Goal: Information Seeking & Learning: Find specific fact

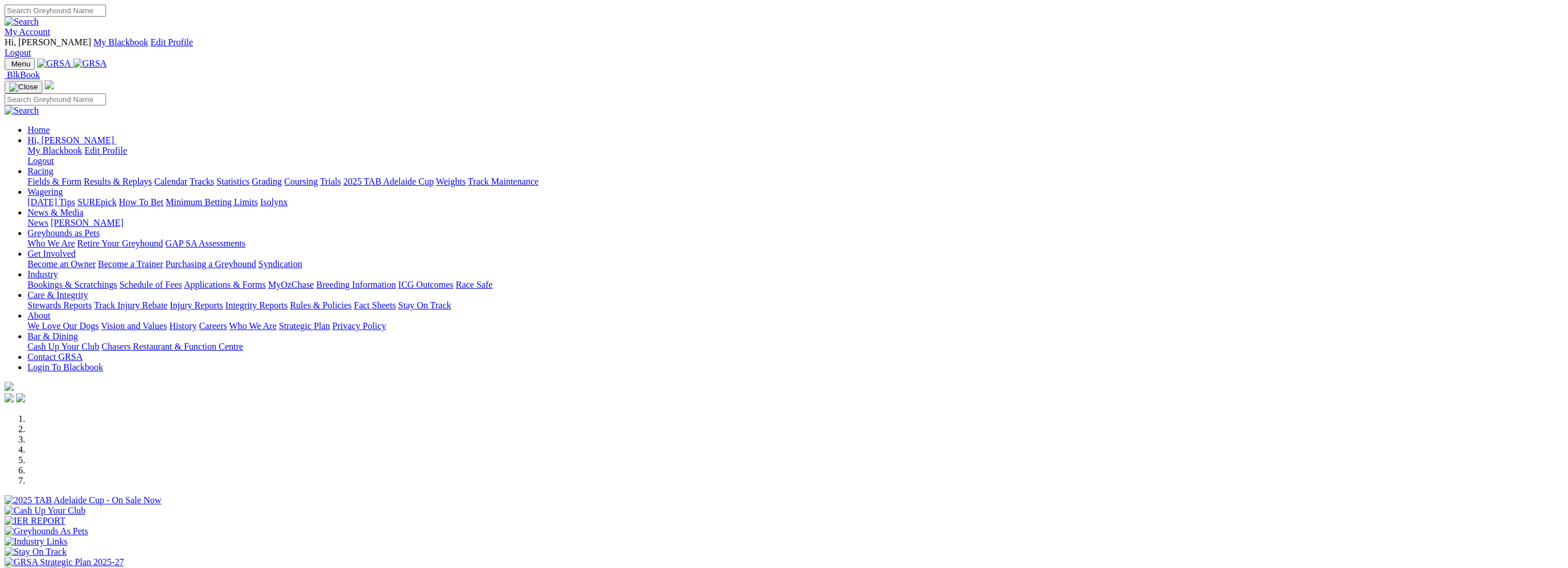
scroll to position [229, 0]
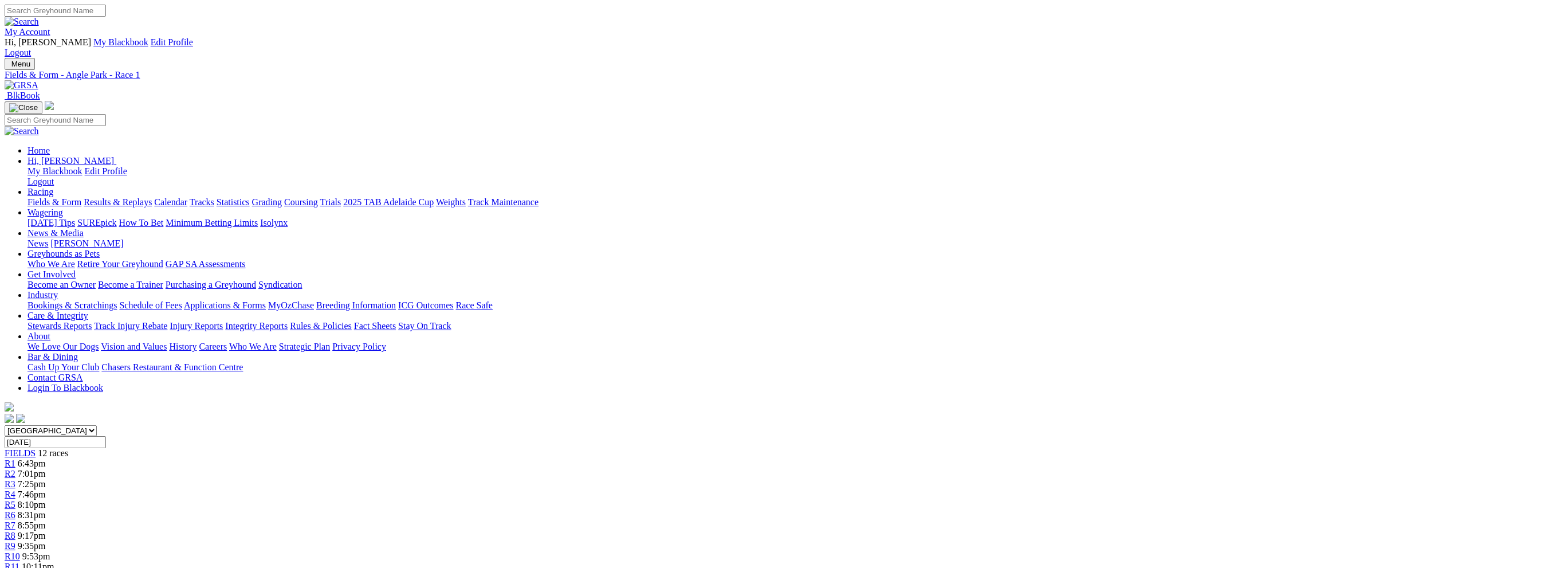
click at [805, 510] on div "R6 8:31pm" at bounding box center [784, 515] width 1559 height 10
click at [15, 521] on link "R7" at bounding box center [10, 525] width 11 height 10
click at [903, 531] on div "R8 9:17pm" at bounding box center [784, 536] width 1559 height 10
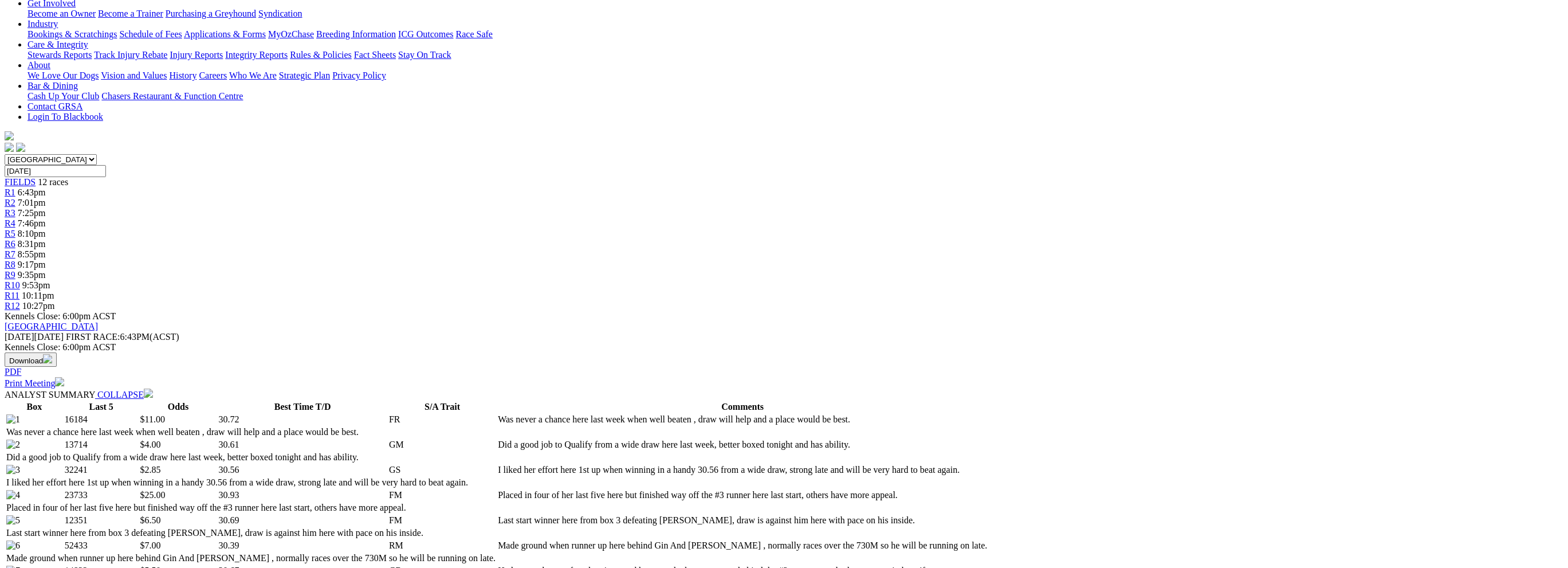
scroll to position [287, 0]
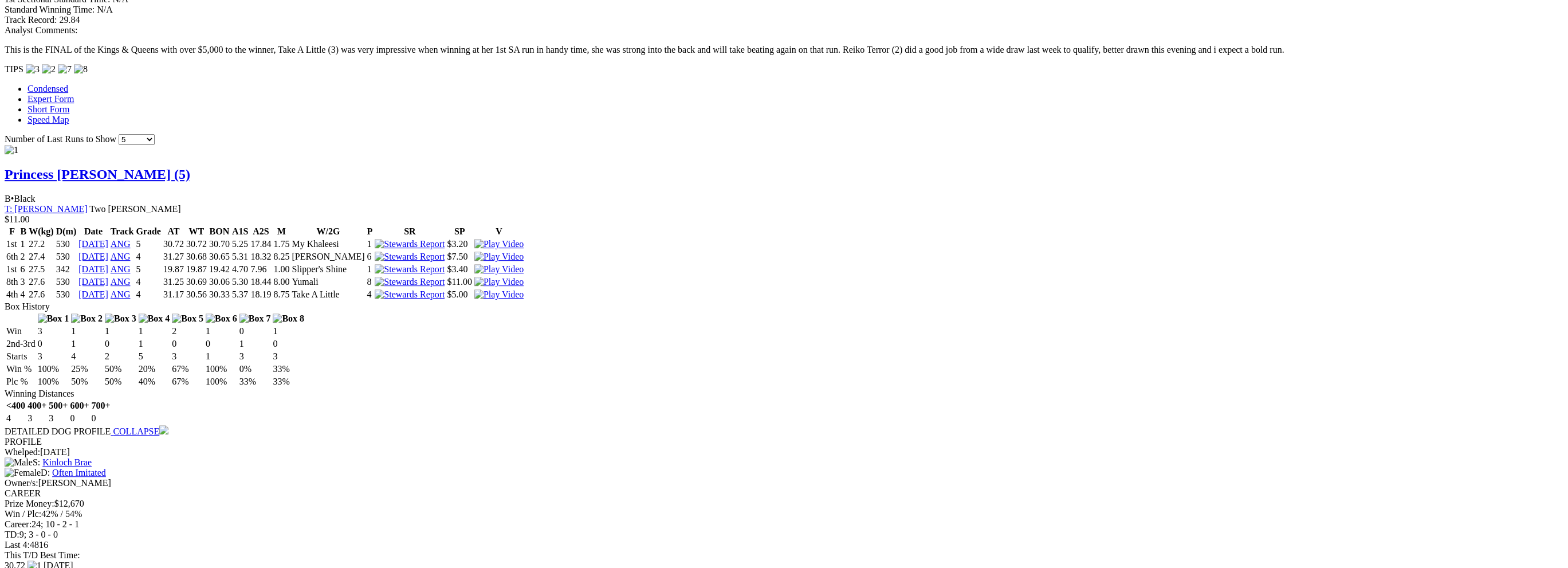
scroll to position [1089, 0]
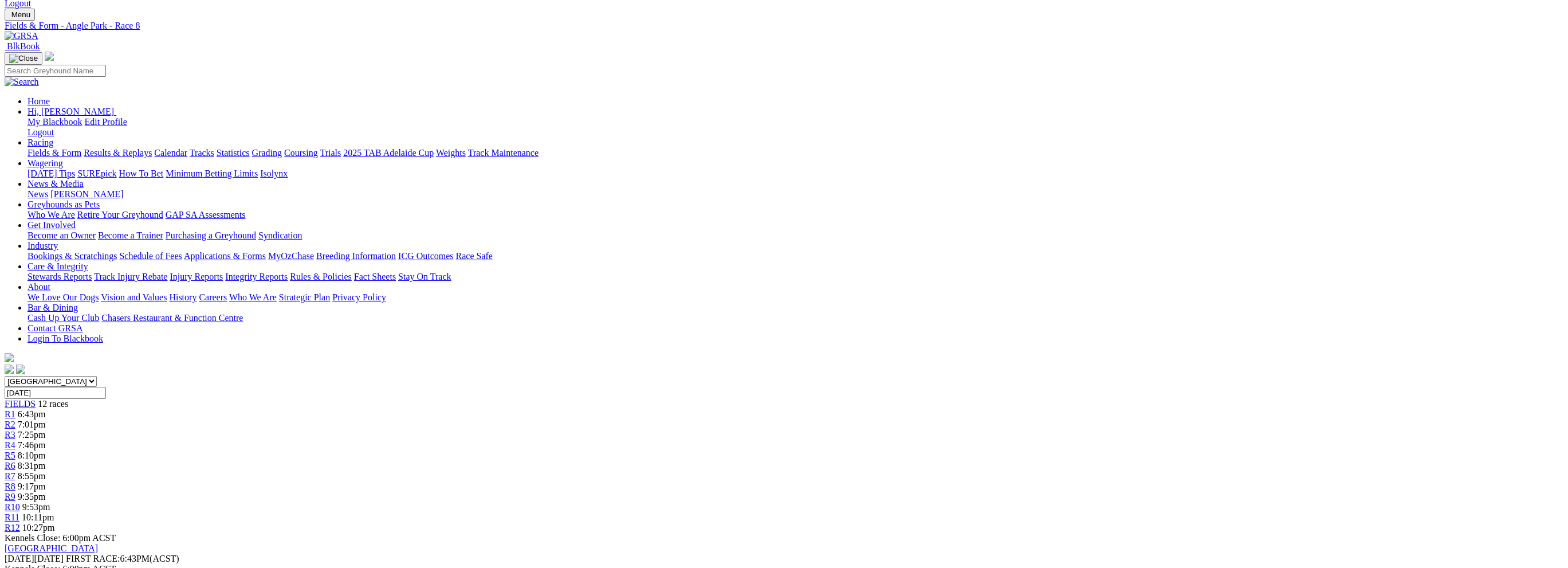
scroll to position [0, 0]
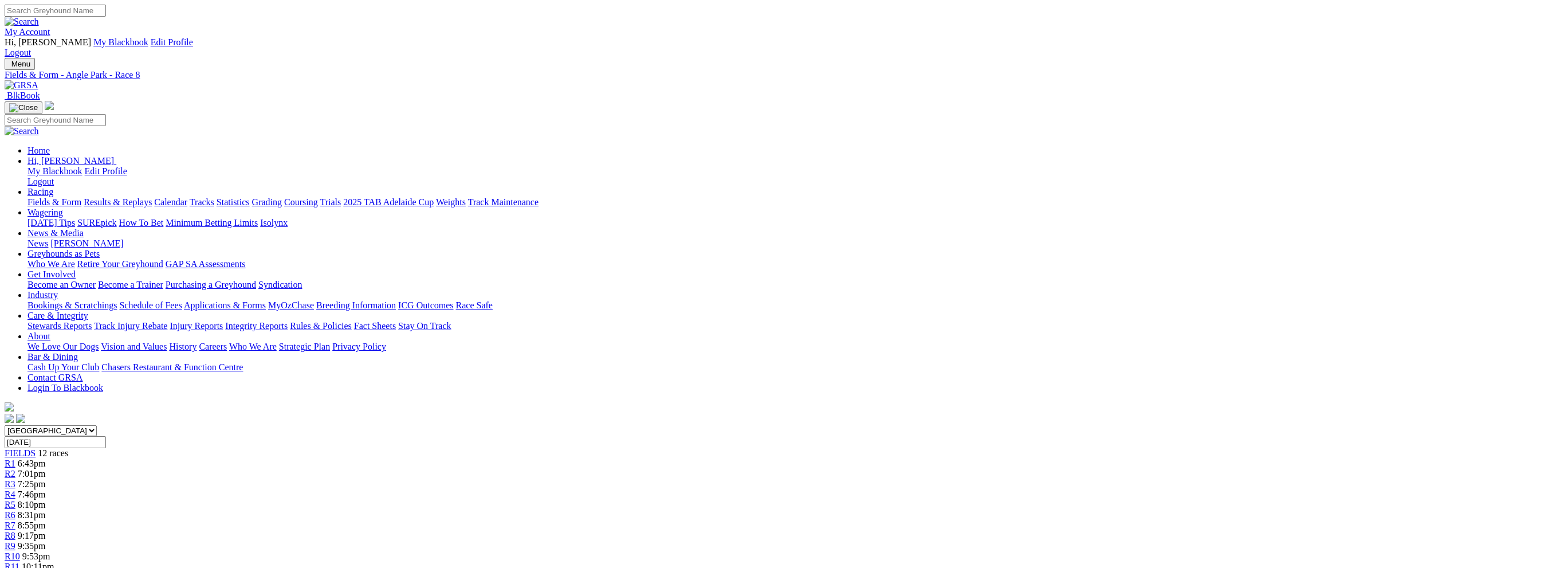
click at [106, 10] on input "Search" at bounding box center [55, 11] width 102 height 12
type input "canya jive"
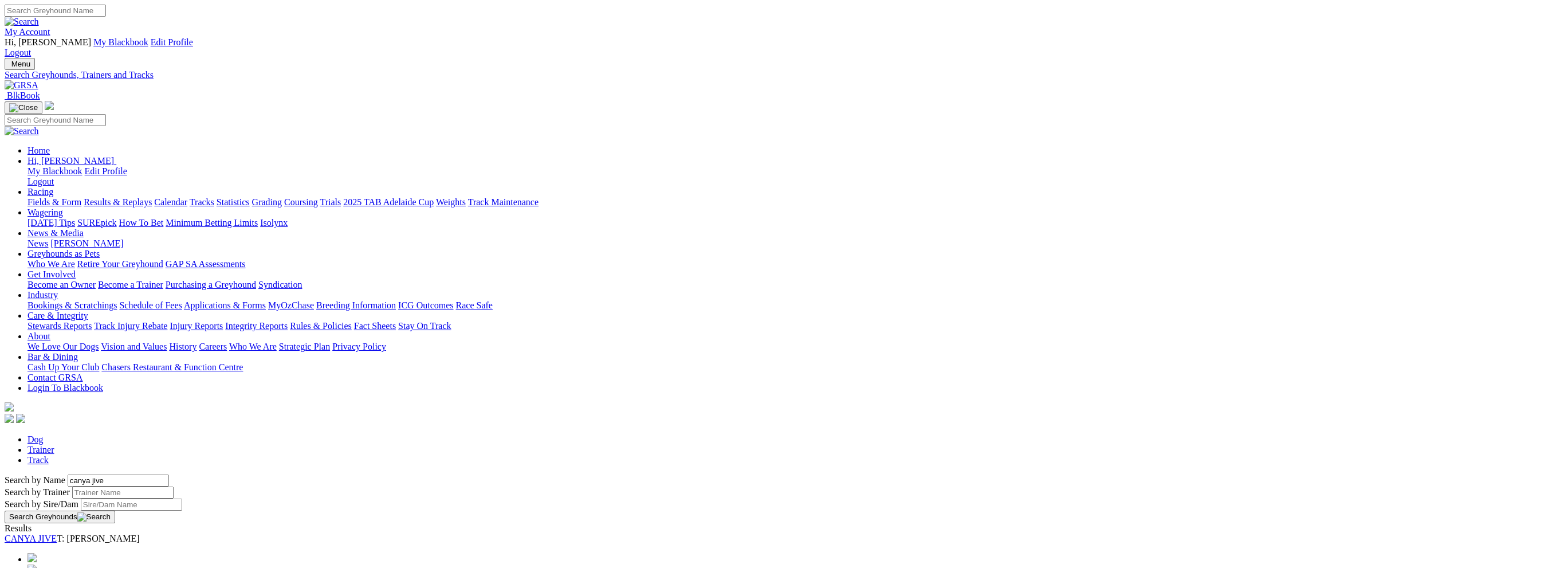
click at [57, 533] on link "CANYA JIVE" at bounding box center [31, 538] width 52 height 10
